Goal: Find specific page/section: Find specific page/section

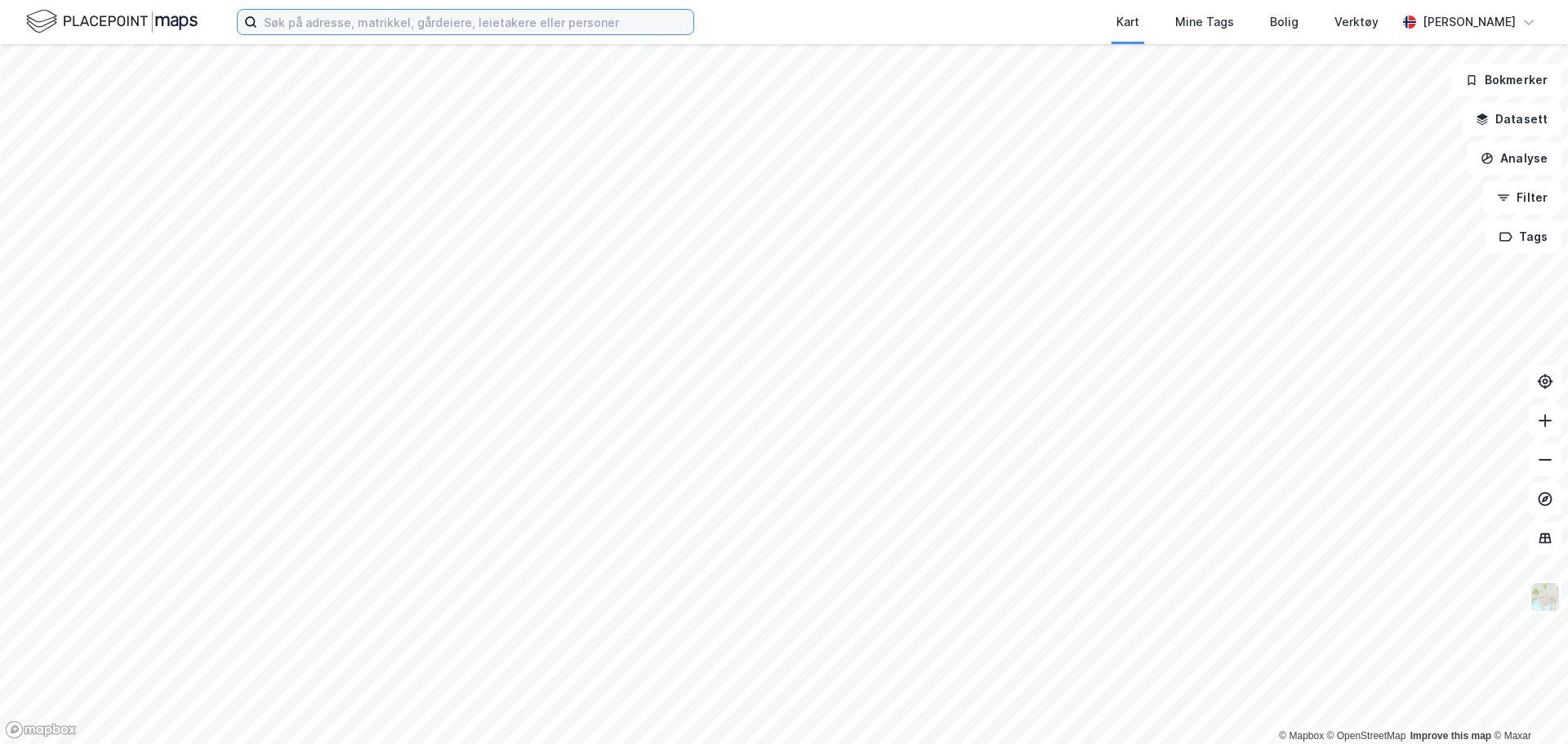
click at [389, 21] on input at bounding box center [475, 22] width 436 height 24
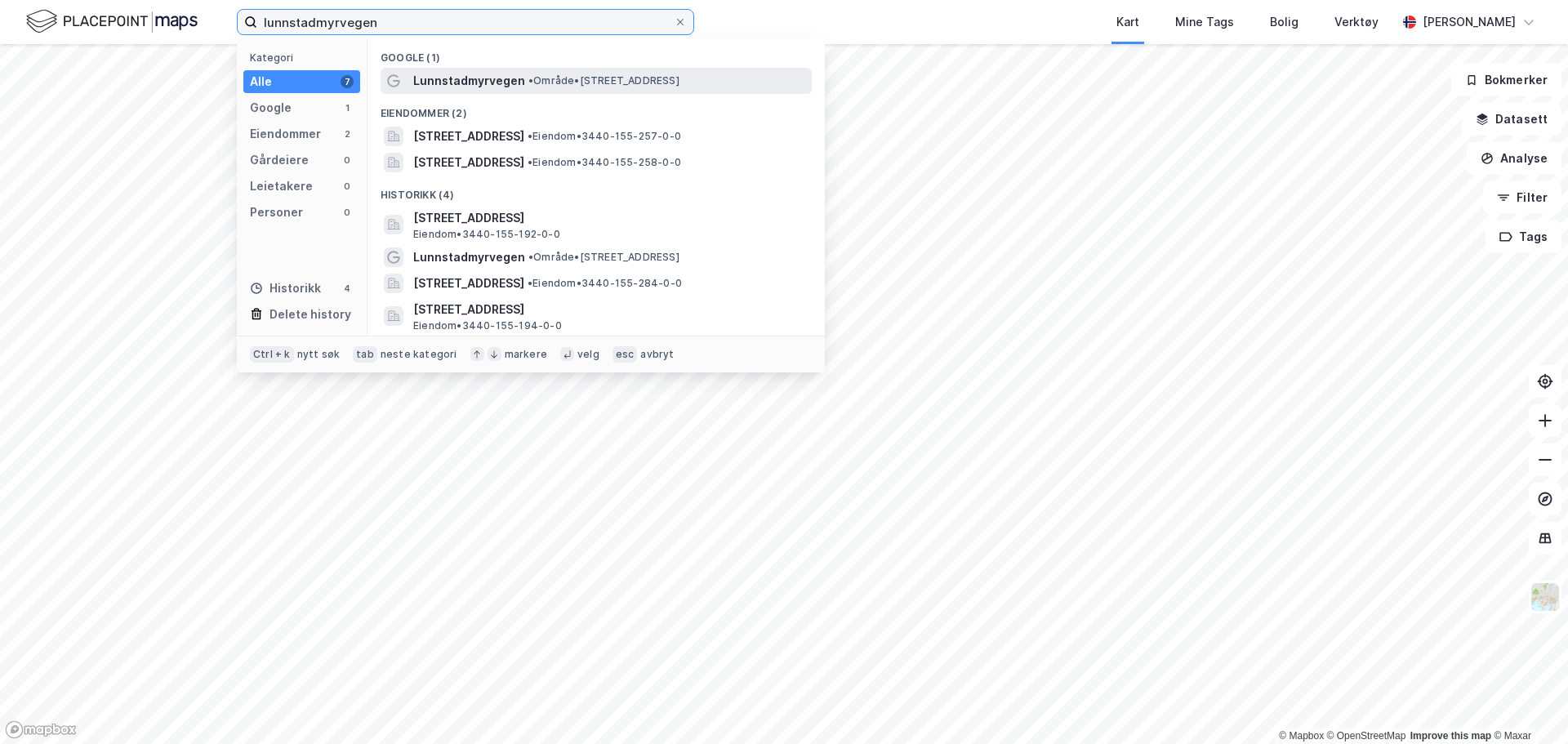
type input "lunnstadmyrvegen"
click at [658, 90] on div "Lunnstadmyrvegen • Område • [STREET_ADDRESS]" at bounding box center [611, 81] width 395 height 20
